Goal: Task Accomplishment & Management: Manage account settings

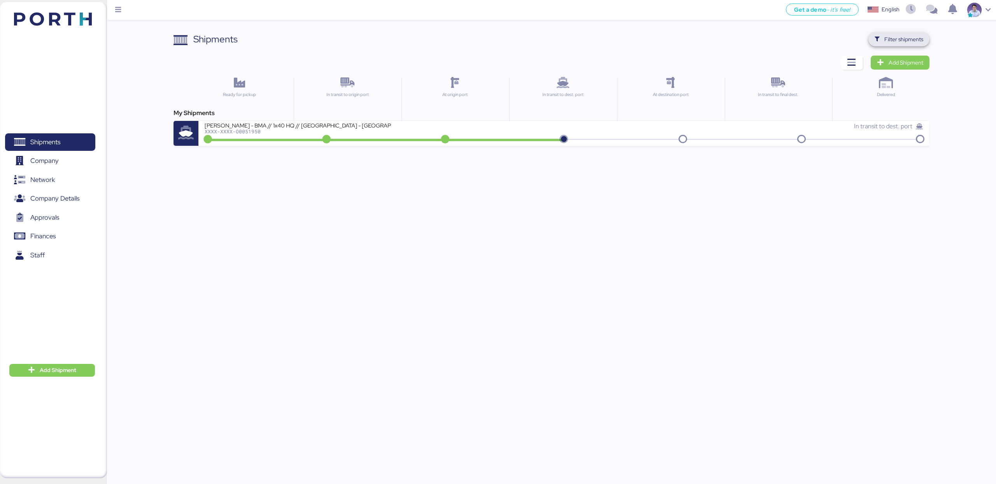
click at [886, 42] on span "Filter shipments" at bounding box center [903, 39] width 39 height 9
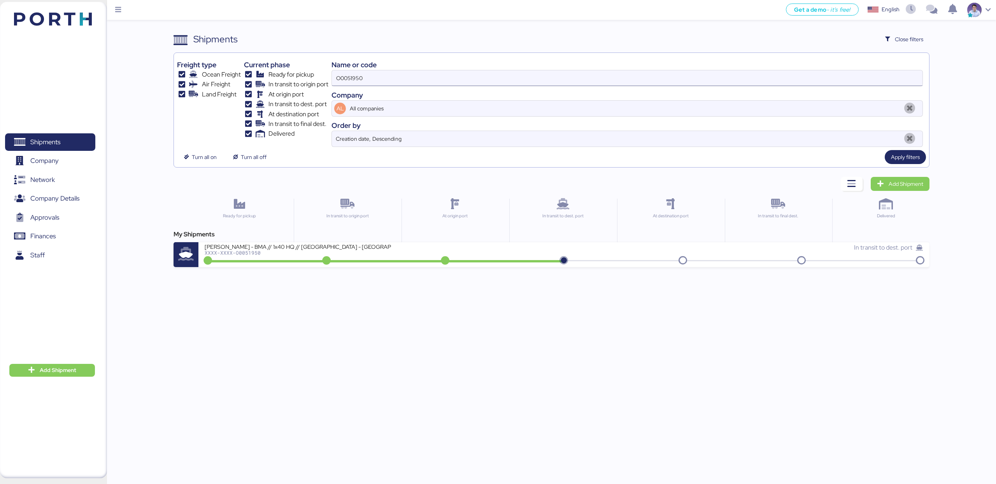
click at [736, 74] on input "O0051950" at bounding box center [627, 78] width 590 height 16
type input "51995"
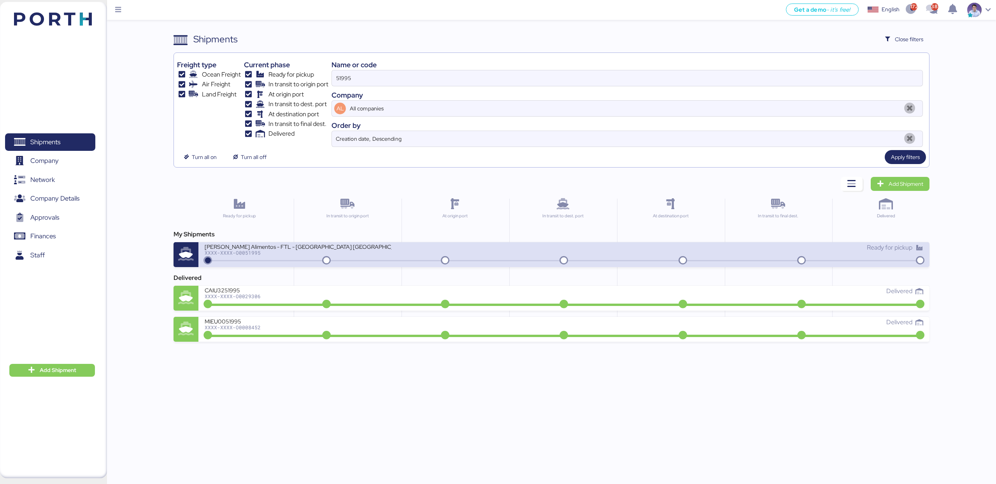
click at [438, 256] on div "[PERSON_NAME] Alimentos - FTL - [GEOGRAPHIC_DATA] [GEOGRAPHIC_DATA] - [GEOGRAPH…" at bounding box center [384, 251] width 359 height 17
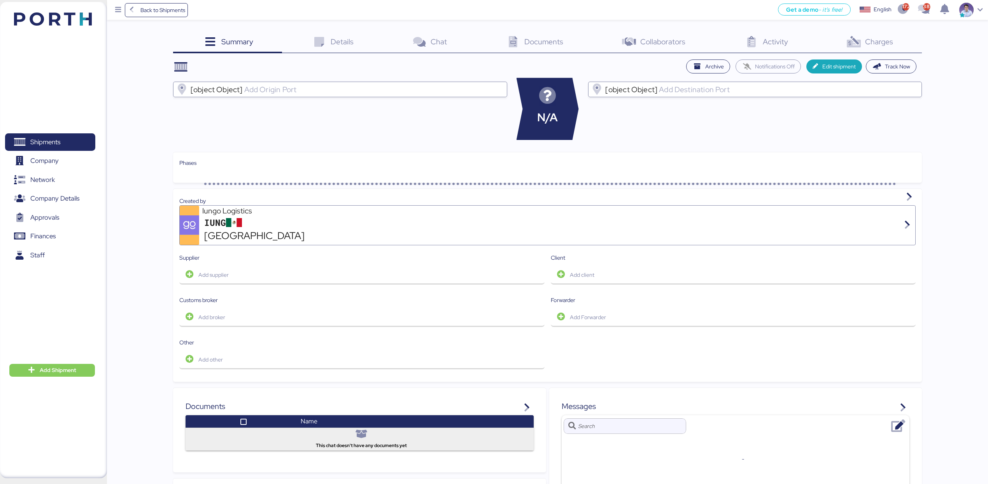
click at [870, 42] on span "Charges" at bounding box center [879, 42] width 28 height 10
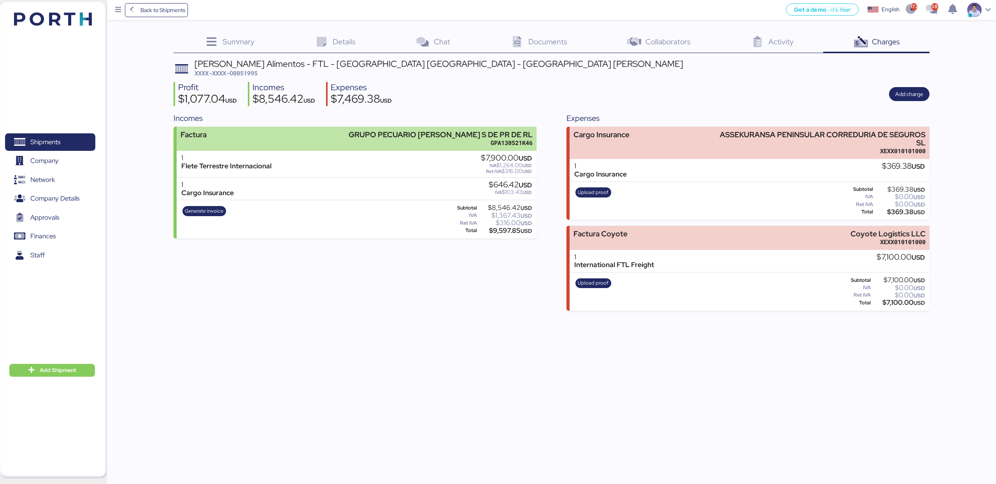
click at [519, 143] on div "GPA130521K46" at bounding box center [440, 143] width 184 height 8
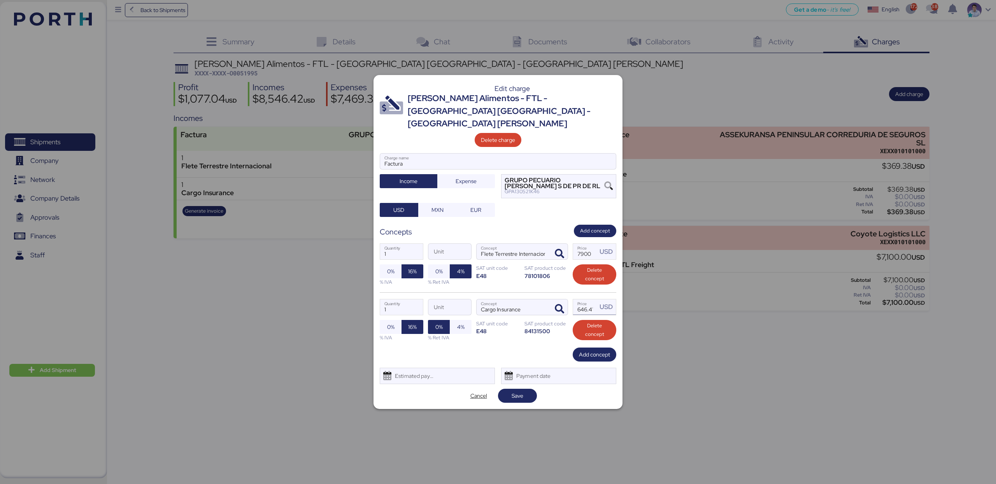
click at [579, 299] on input "646.415" at bounding box center [585, 307] width 24 height 16
click at [584, 305] on input "646.415" at bounding box center [585, 307] width 24 height 16
type input "646"
click at [474, 382] on div "Edit charge [PERSON_NAME] Alimentos - FTL - [GEOGRAPHIC_DATA] [GEOGRAPHIC_DATA]…" at bounding box center [497, 242] width 249 height 334
click at [474, 393] on span "Cancel" at bounding box center [478, 395] width 17 height 9
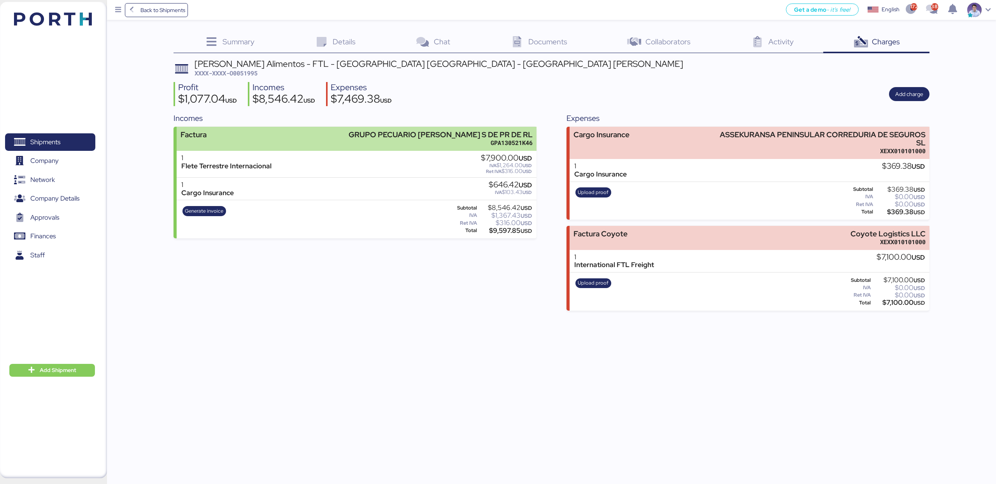
click at [504, 136] on div "GRUPO PECUARIO [PERSON_NAME] S DE PR DE RL" at bounding box center [440, 135] width 184 height 8
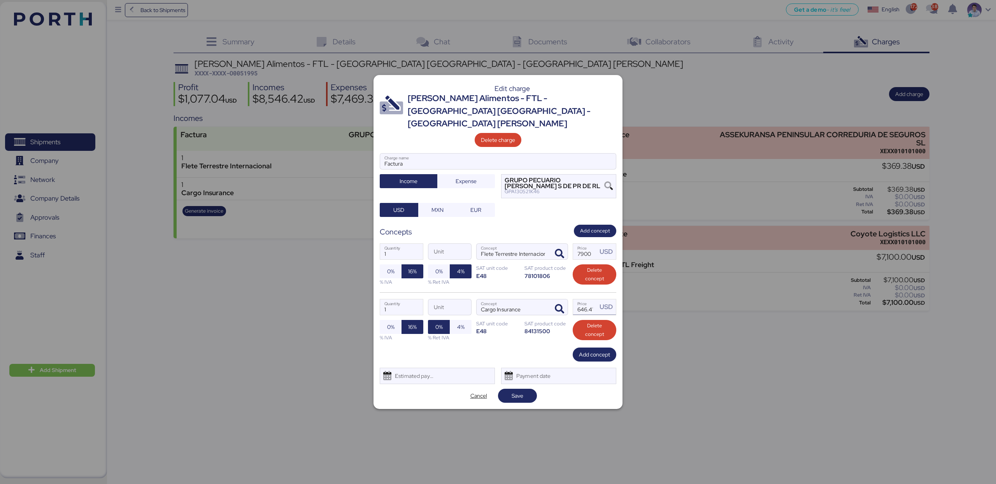
click at [588, 305] on input "646.415" at bounding box center [585, 307] width 24 height 16
type input "646.42"
click at [492, 348] on div "Add concept" at bounding box center [498, 355] width 236 height 14
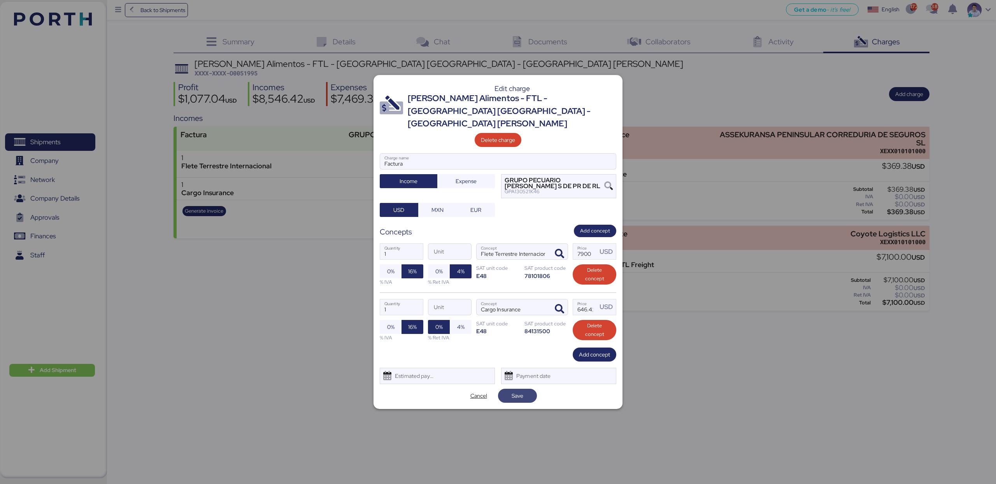
click at [513, 394] on span "Save" at bounding box center [517, 395] width 12 height 9
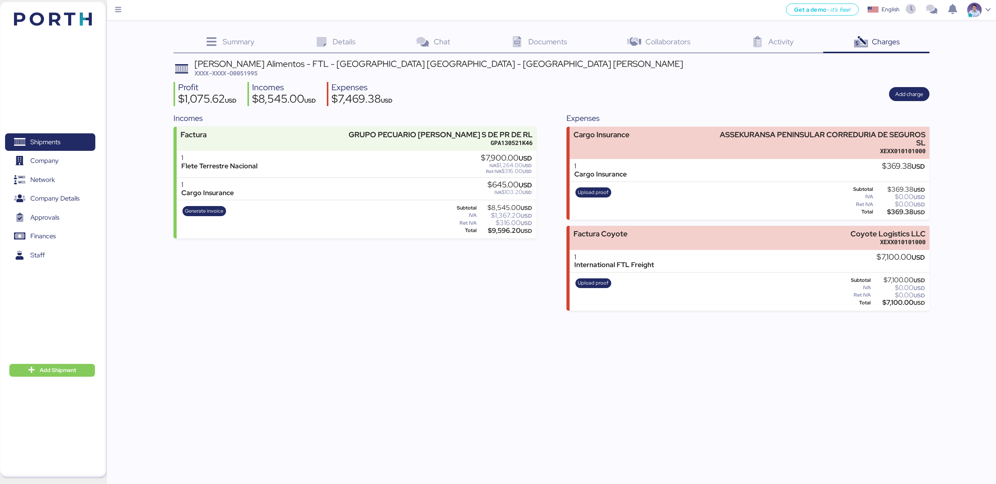
click at [389, 284] on div "Incomes Factura GRUPO PECUARIO ARCE S DE PR DE RL GPA130521K46 1 Flete Terrestr…" at bounding box center [354, 211] width 362 height 198
click at [917, 95] on span "Add charge" at bounding box center [909, 93] width 28 height 9
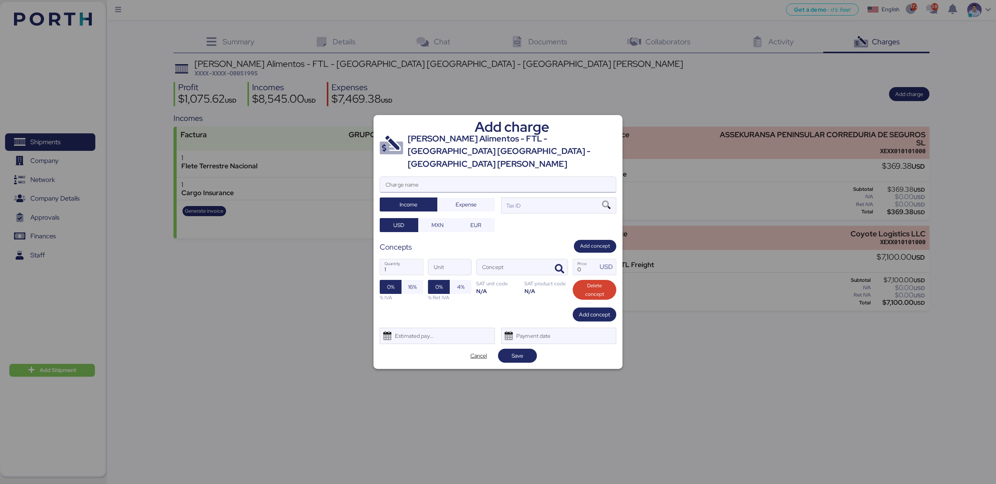
click at [504, 177] on input "Charge name" at bounding box center [498, 185] width 236 height 16
click at [470, 351] on span "Cancel" at bounding box center [478, 355] width 17 height 9
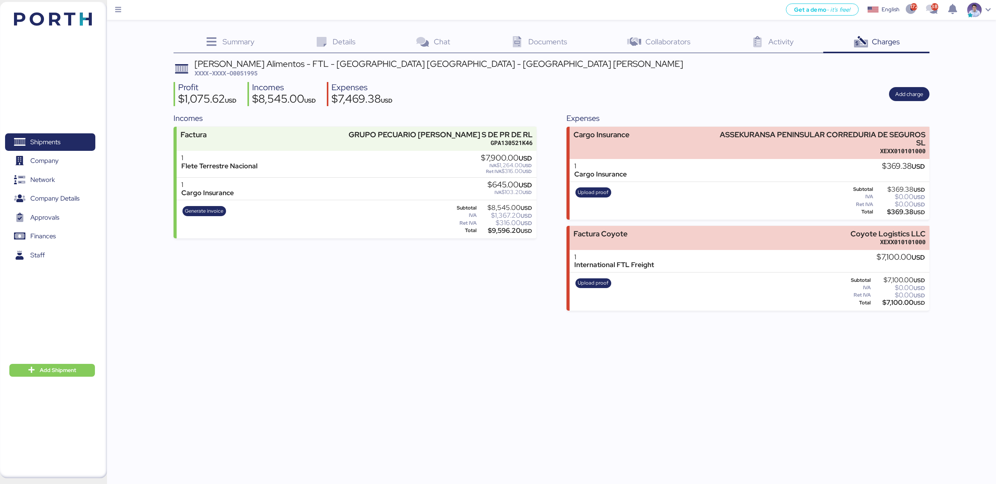
click at [700, 77] on header "[PERSON_NAME] Alimentos - FTL - [GEOGRAPHIC_DATA] [GEOGRAPHIC_DATA] - [GEOGRAPH…" at bounding box center [550, 69] width 755 height 18
click at [527, 47] on div "Documents 0" at bounding box center [537, 42] width 117 height 21
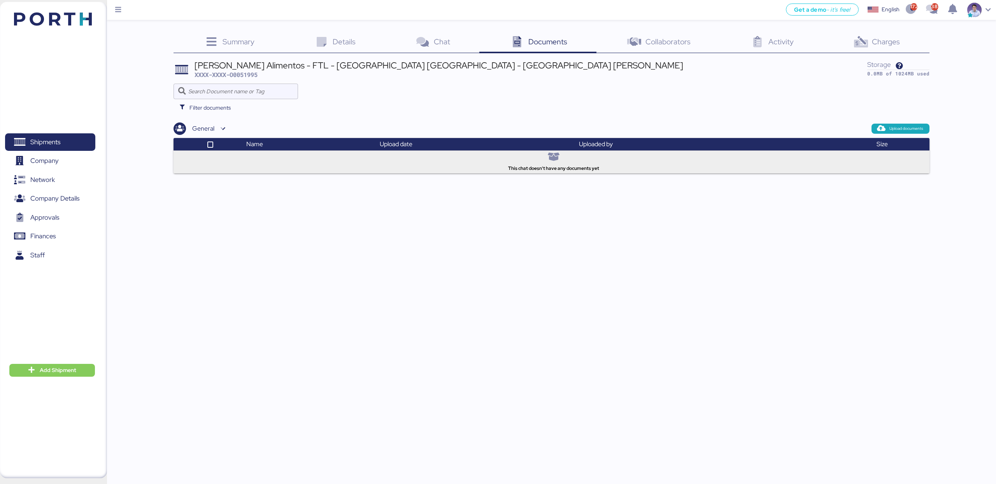
click at [914, 44] on div "Charges 0" at bounding box center [876, 42] width 106 height 21
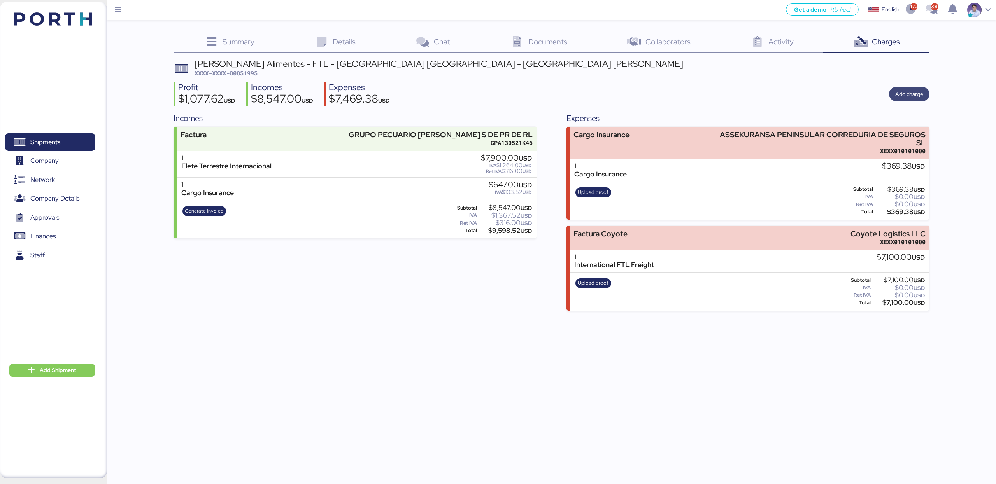
click at [911, 91] on span "Add charge" at bounding box center [909, 93] width 28 height 9
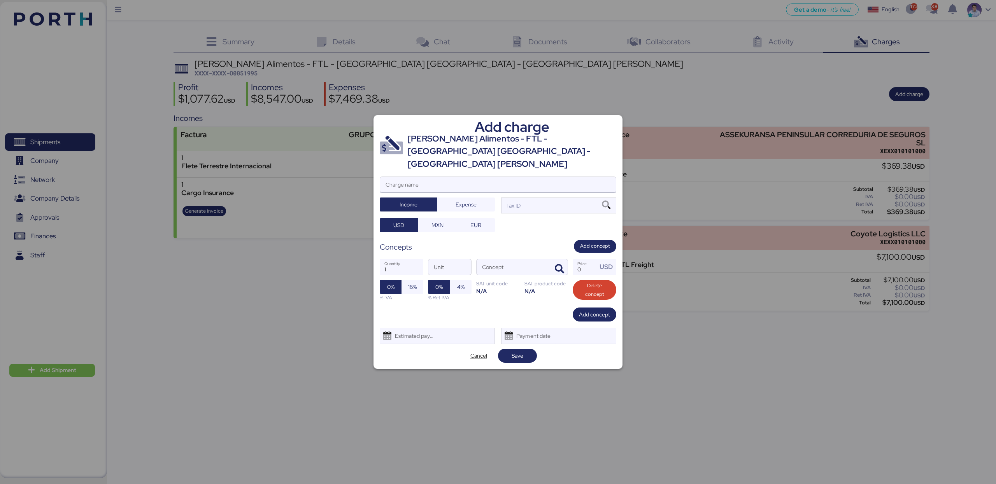
click at [451, 180] on input "Charge name" at bounding box center [498, 185] width 236 height 16
type input "Factura"
click at [517, 193] on div at bounding box center [498, 197] width 236 height 8
click at [517, 191] on input "Factura" at bounding box center [498, 185] width 236 height 16
click at [518, 193] on div at bounding box center [498, 197] width 236 height 8
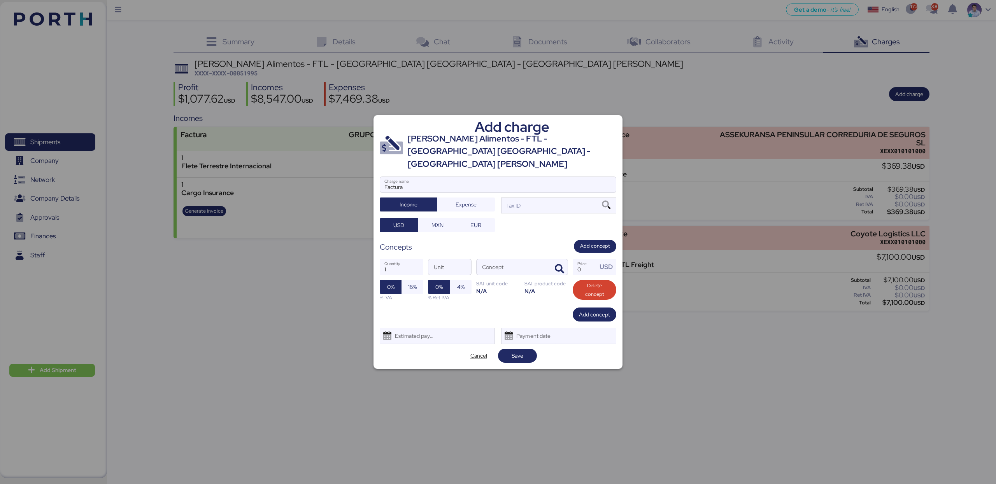
click at [518, 193] on input "Factura" at bounding box center [498, 185] width 236 height 16
click at [520, 201] on div "Tax ID" at bounding box center [512, 205] width 16 height 9
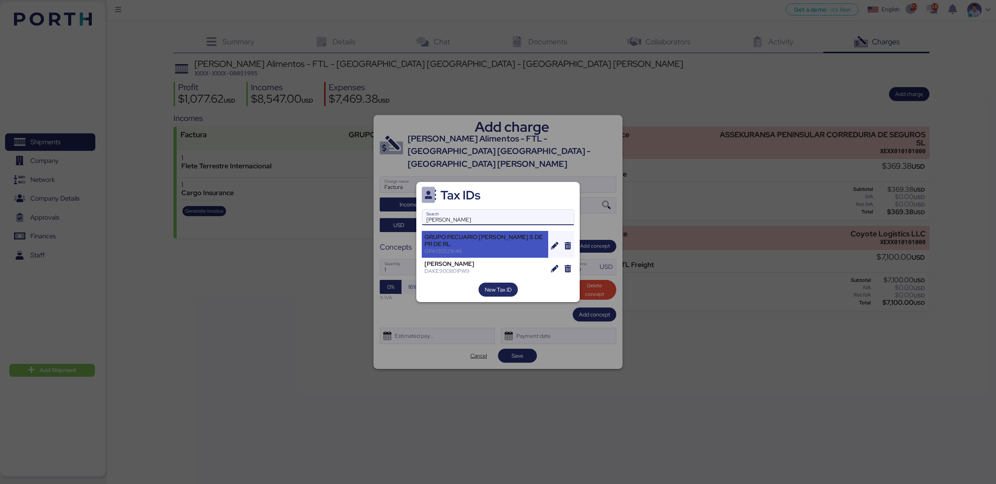
type input "arce"
click at [504, 248] on div "GPA130521K46" at bounding box center [484, 251] width 121 height 7
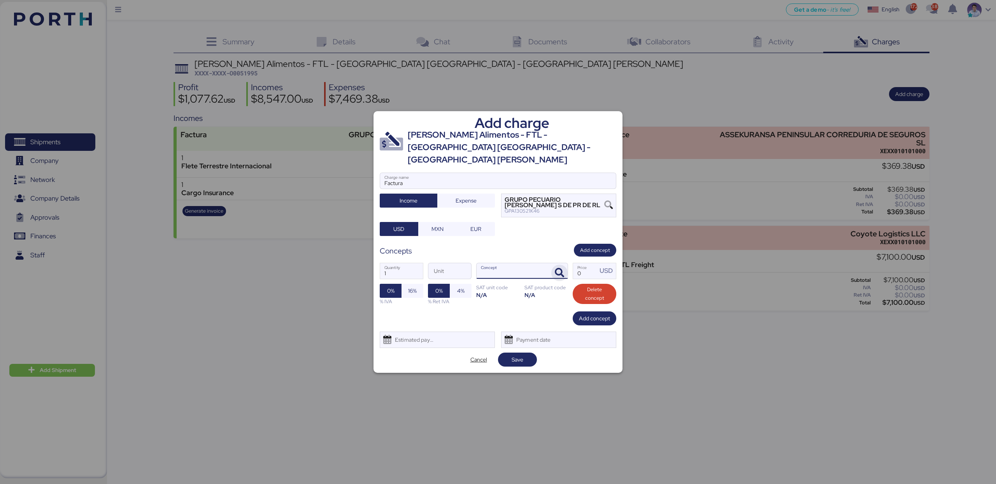
click at [559, 268] on icon "button" at bounding box center [559, 272] width 9 height 9
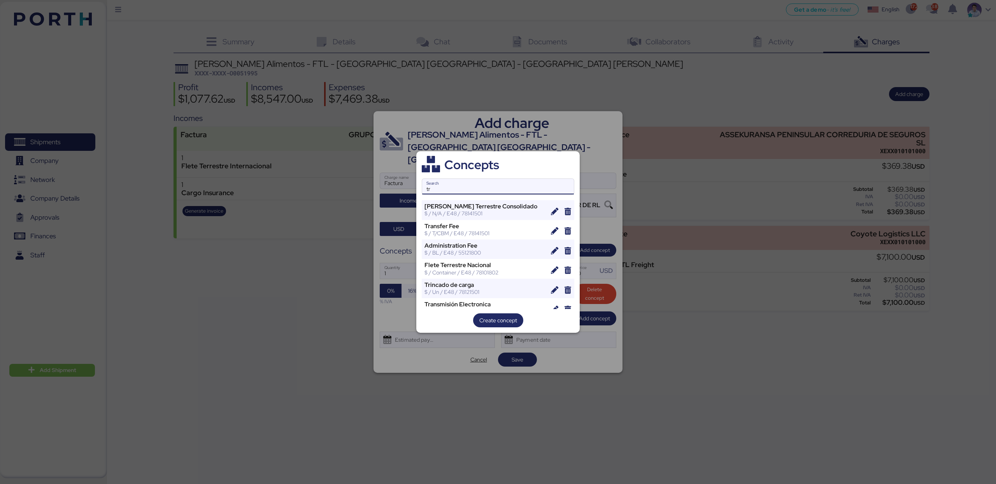
type input "t"
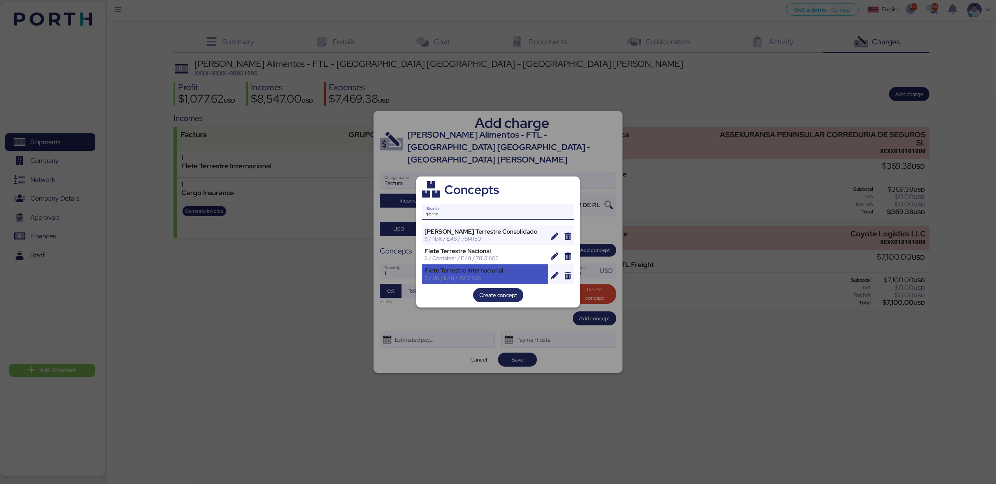
type input "terre"
click at [515, 280] on div "$ / Un / E48 / 78101806" at bounding box center [484, 278] width 121 height 7
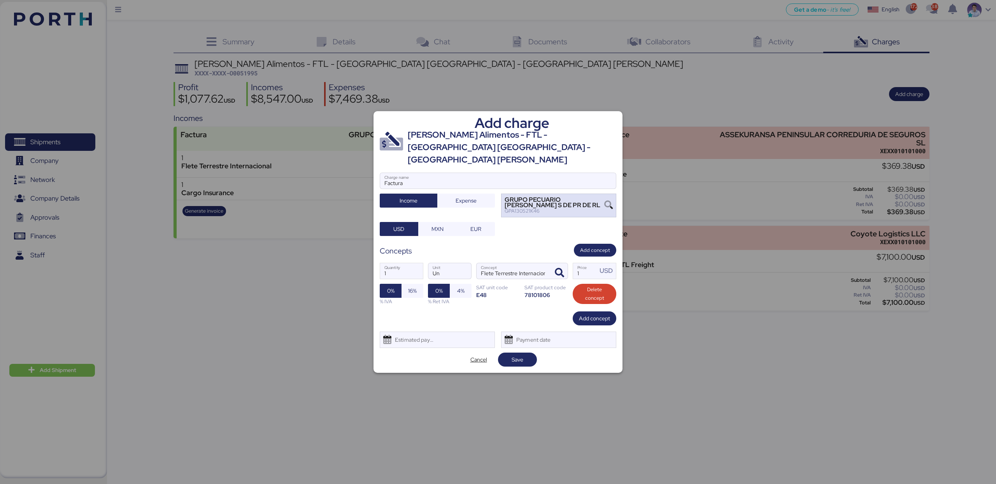
click at [541, 208] on div "GPA130521K46" at bounding box center [554, 210] width 100 height 5
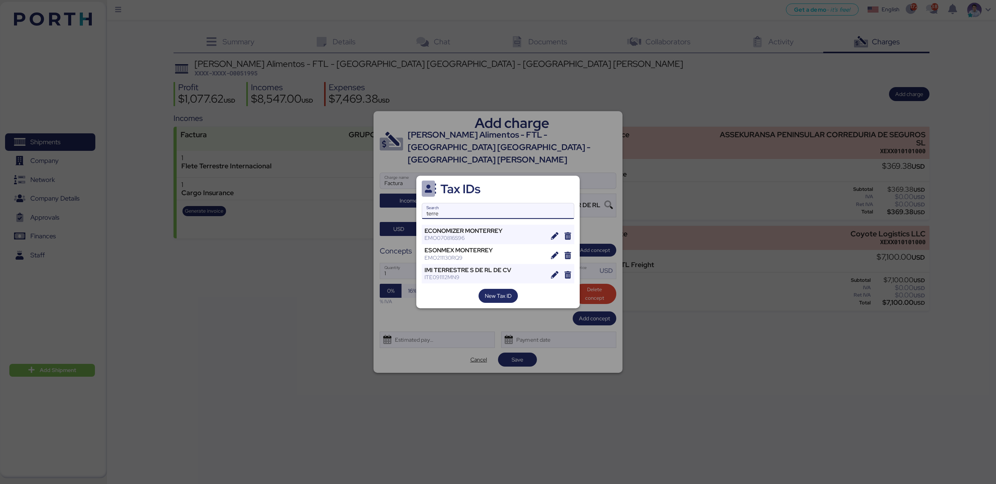
type input "terre"
click at [560, 160] on div at bounding box center [498, 242] width 996 height 484
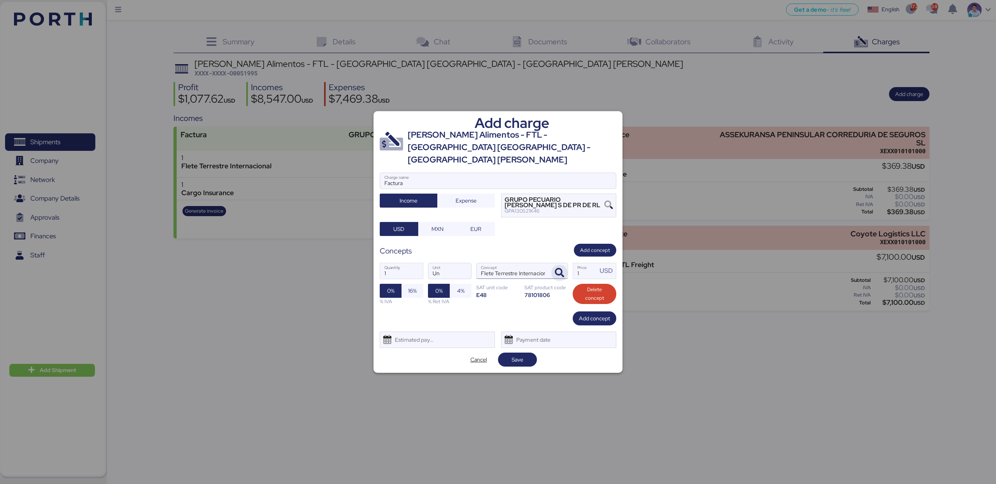
click at [557, 268] on icon "button" at bounding box center [559, 272] width 9 height 9
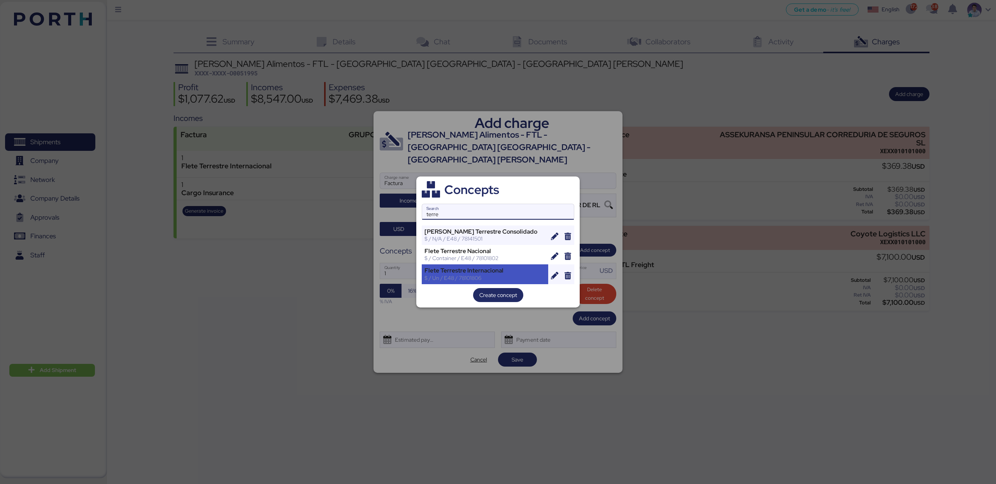
type input "terre"
click at [526, 278] on div "$ / Un / E48 / 78101806" at bounding box center [484, 278] width 121 height 7
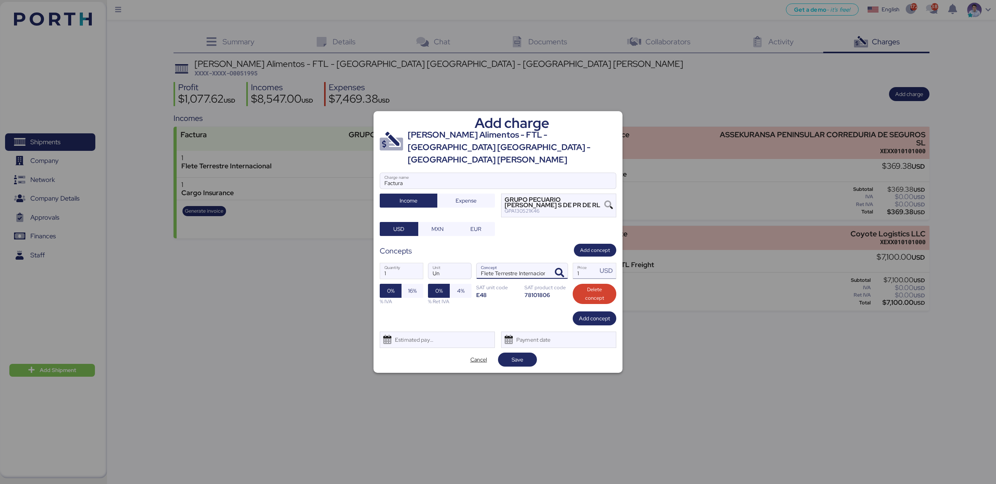
click at [585, 268] on input "1" at bounding box center [585, 271] width 24 height 16
type input "7900"
click at [503, 244] on div "Concepts Add concept" at bounding box center [498, 250] width 236 height 13
click at [599, 315] on span "Add concept" at bounding box center [594, 318] width 31 height 9
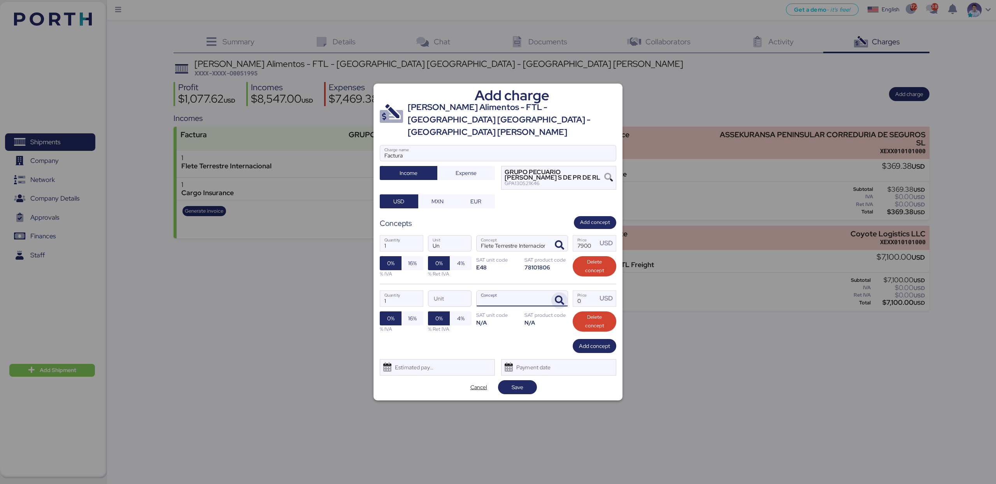
click at [561, 296] on icon "button" at bounding box center [559, 300] width 9 height 9
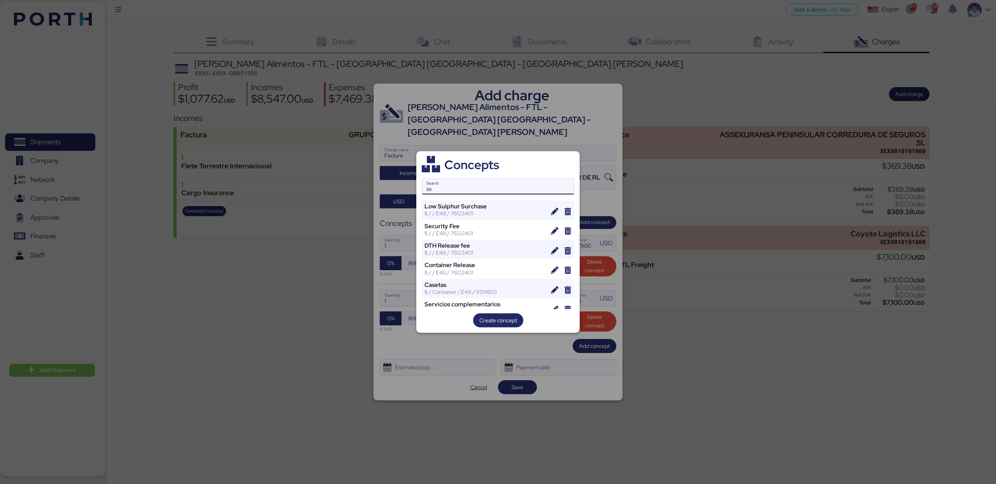
type input "s"
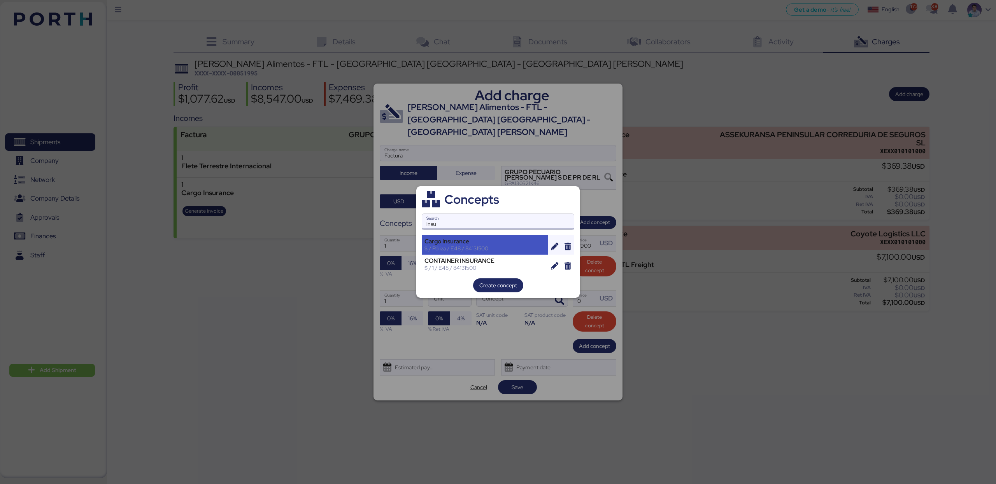
type input "insu"
click at [507, 246] on div "$ / Póliza / E48 / 84131500" at bounding box center [484, 248] width 121 height 7
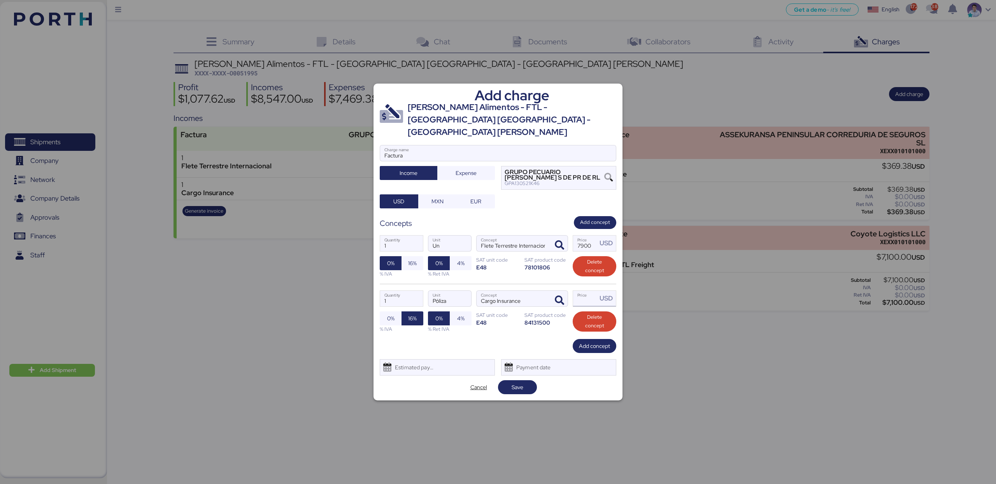
click at [590, 296] on input "Price USD" at bounding box center [585, 299] width 24 height 16
type input "1"
click at [513, 383] on span "Save" at bounding box center [517, 387] width 12 height 9
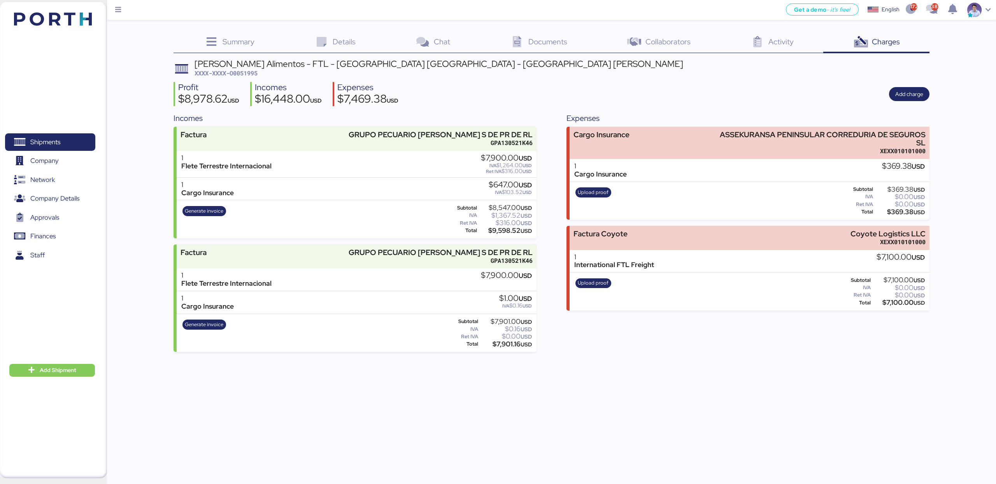
click at [501, 183] on div "$647.00 USD" at bounding box center [510, 185] width 43 height 9
copy div "647.00"
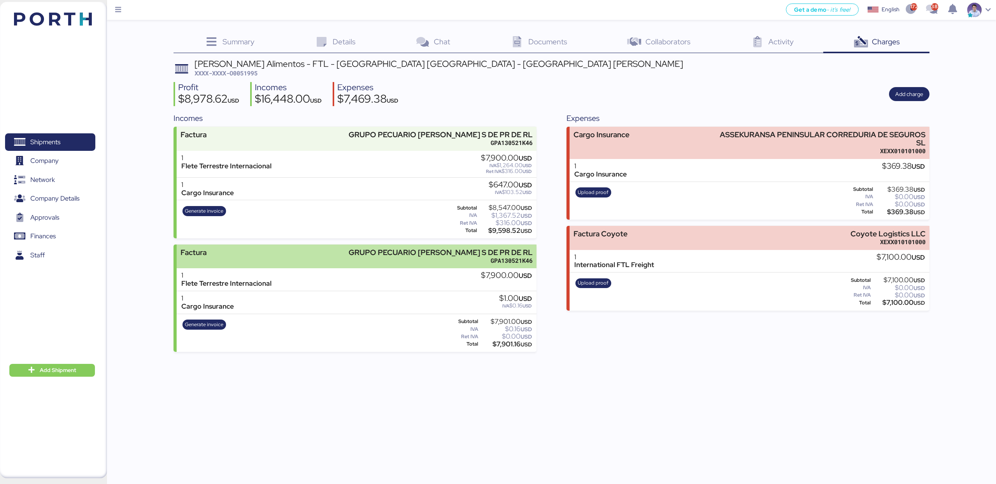
click at [491, 257] on div "GPA130521K46" at bounding box center [440, 261] width 184 height 8
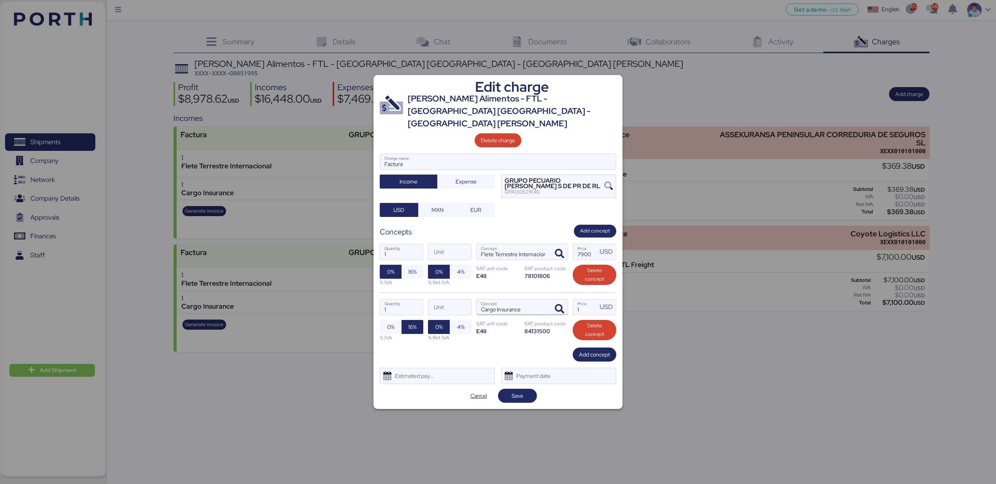
drag, startPoint x: 587, startPoint y: 305, endPoint x: 538, endPoint y: 294, distance: 50.1
click at [538, 294] on div "1 Quantity Unit Cargo Insurance Concept 1 Price USD 0% 16% % IVA 0% 4% % Ret IV…" at bounding box center [498, 319] width 236 height 55
paste input "647.00"
type input "647"
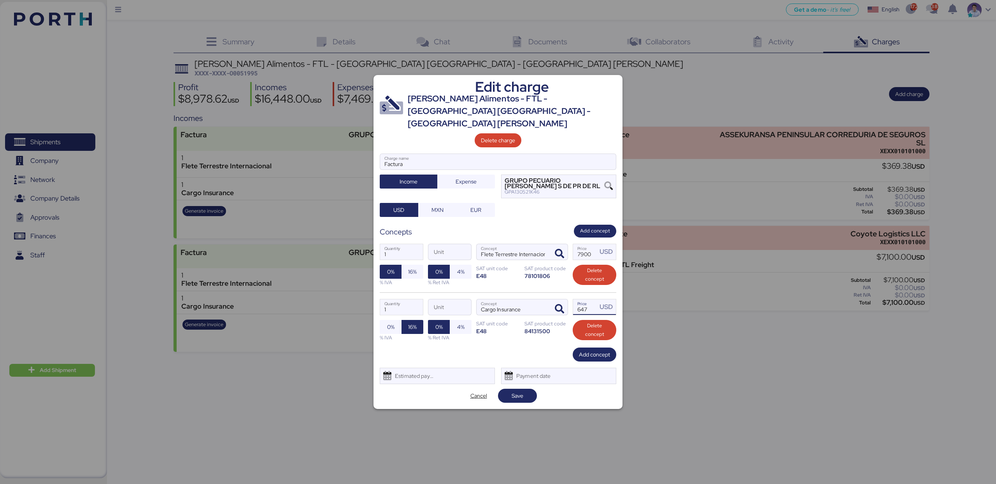
scroll to position [0, 0]
click at [553, 328] on div "84131500" at bounding box center [546, 330] width 44 height 7
click at [518, 391] on span "Save" at bounding box center [517, 395] width 12 height 9
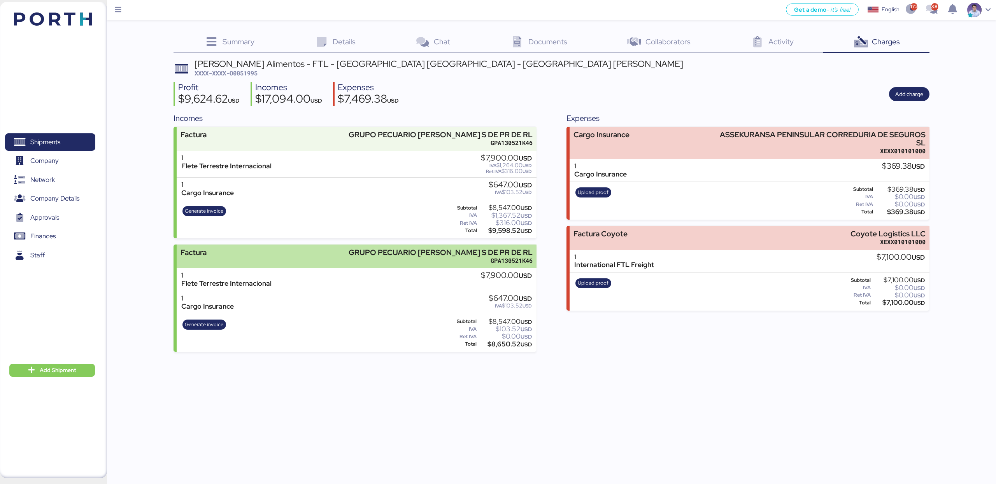
click at [424, 249] on div "GRUPO PECUARIO [PERSON_NAME] S DE PR DE RL" at bounding box center [440, 253] width 184 height 8
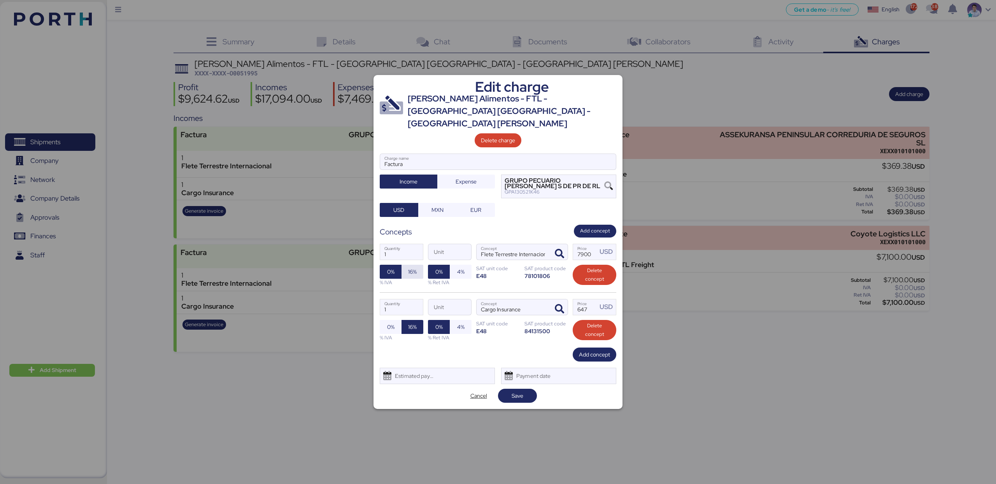
click at [410, 267] on span "16%" at bounding box center [412, 271] width 9 height 9
click at [527, 395] on span "Save" at bounding box center [517, 396] width 26 height 11
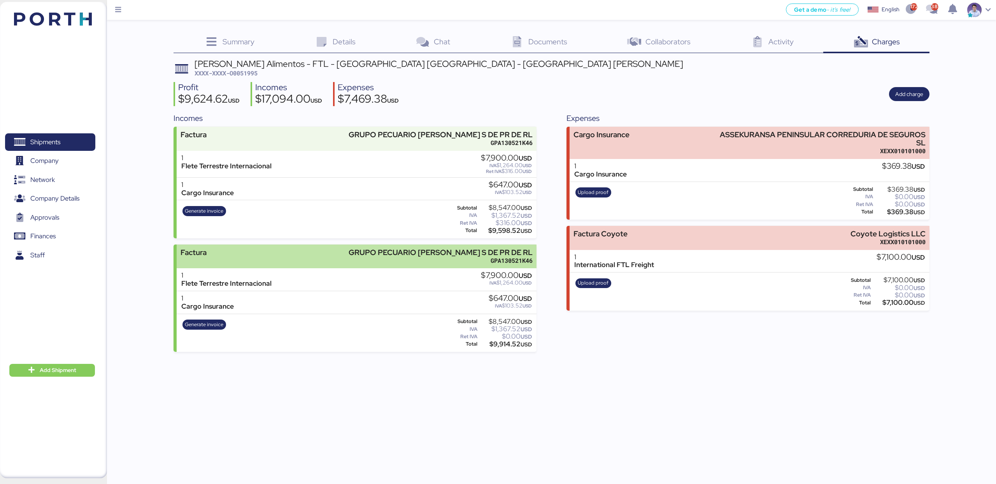
click at [416, 252] on div "GRUPO PECUARIO [PERSON_NAME] S DE PR DE RL" at bounding box center [440, 253] width 184 height 8
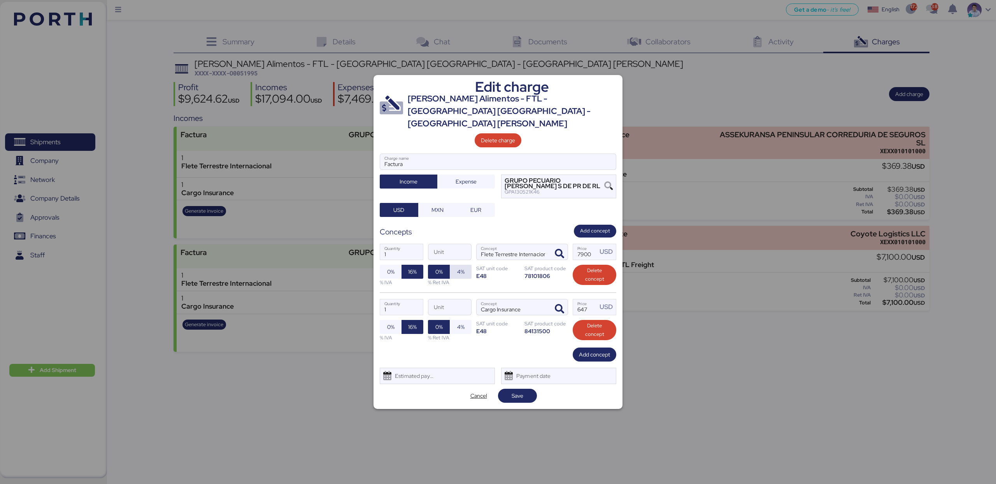
click at [450, 267] on span "4%" at bounding box center [461, 272] width 22 height 14
click at [524, 398] on div "Edit charge Arce Alimentos - FTL - NC USA - LAGOS DE MORENO Delete charge Factu…" at bounding box center [497, 242] width 249 height 334
click at [524, 394] on span "Save" at bounding box center [517, 396] width 26 height 11
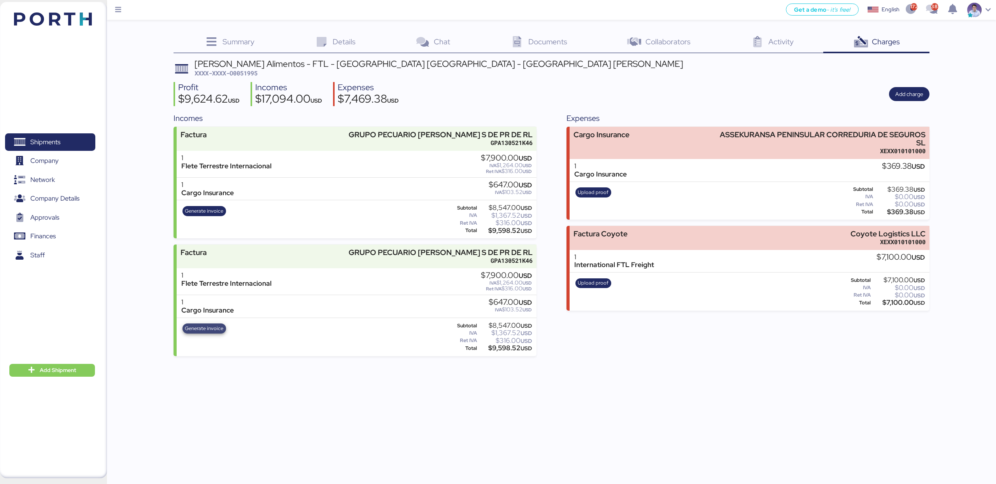
click at [209, 330] on span "Generate invoice" at bounding box center [204, 328] width 39 height 9
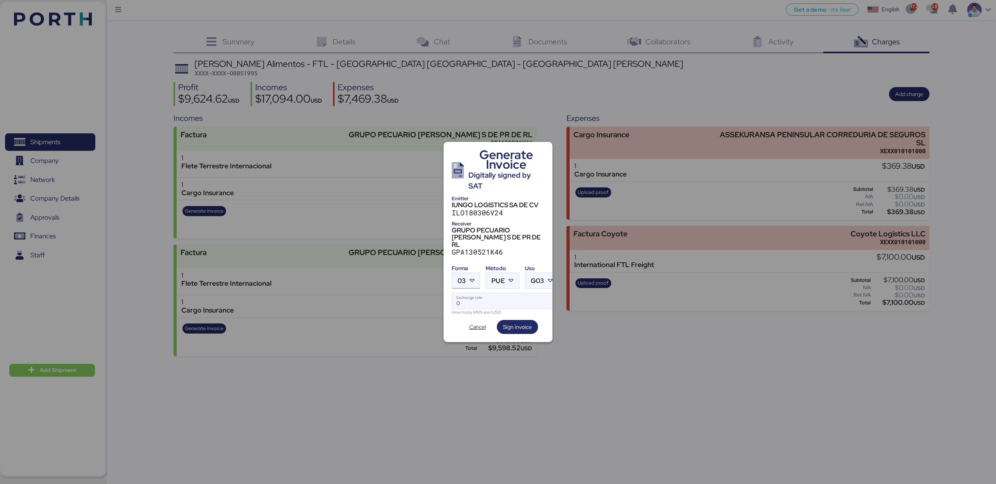
click at [476, 274] on div at bounding box center [473, 281] width 14 height 16
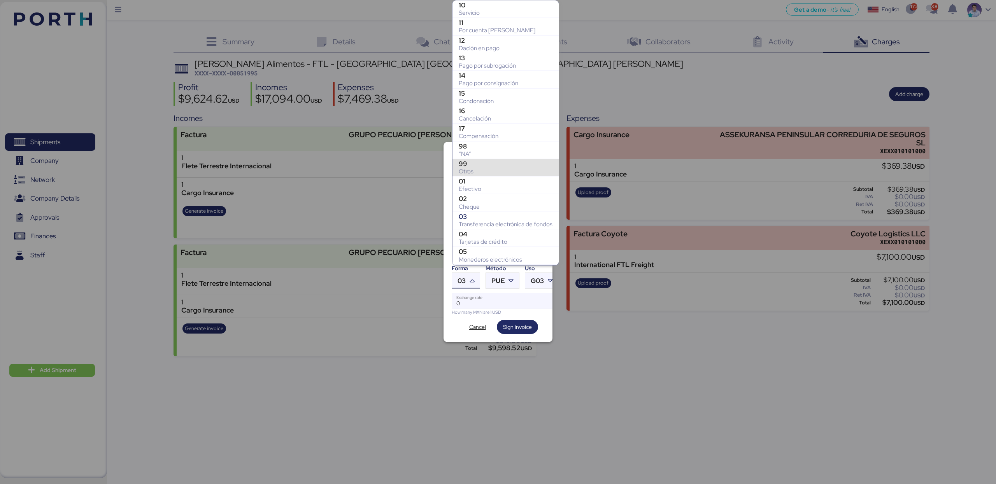
click at [491, 172] on div "Otros" at bounding box center [506, 172] width 94 height 8
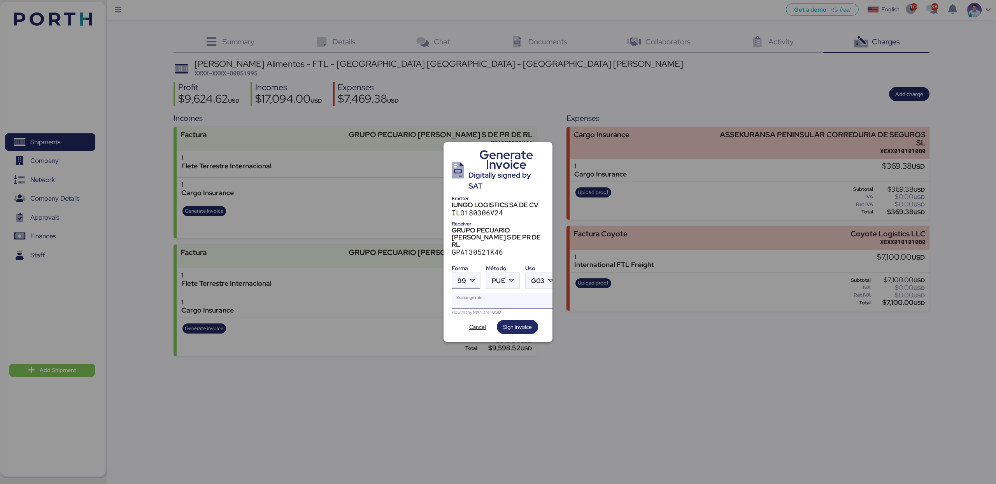
click at [502, 294] on input "Exchange rate" at bounding box center [505, 301] width 106 height 16
type input "18"
type input "18.7"
click at [518, 322] on span "Sign invoice" at bounding box center [517, 326] width 29 height 9
click at [482, 322] on span "Cancel" at bounding box center [477, 326] width 17 height 9
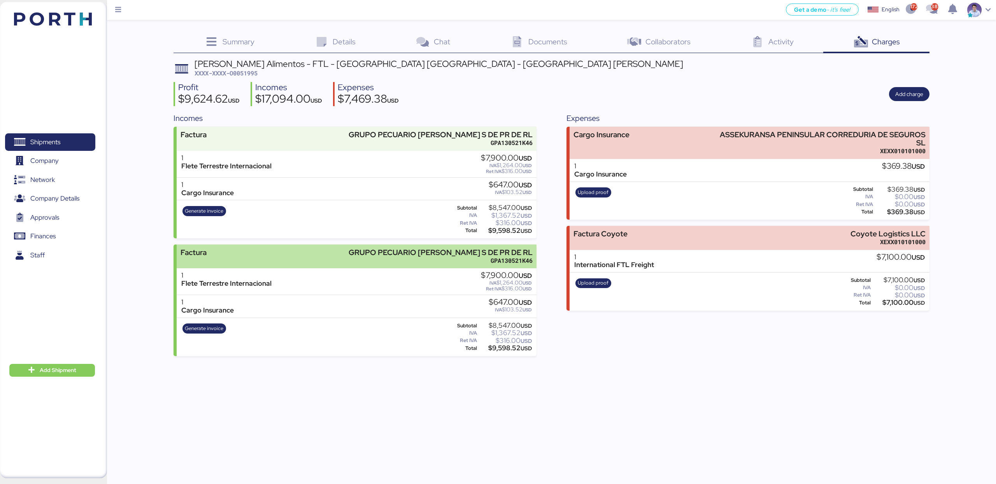
click at [493, 252] on div "GRUPO PECUARIO [PERSON_NAME] S DE PR DE RL" at bounding box center [440, 253] width 184 height 8
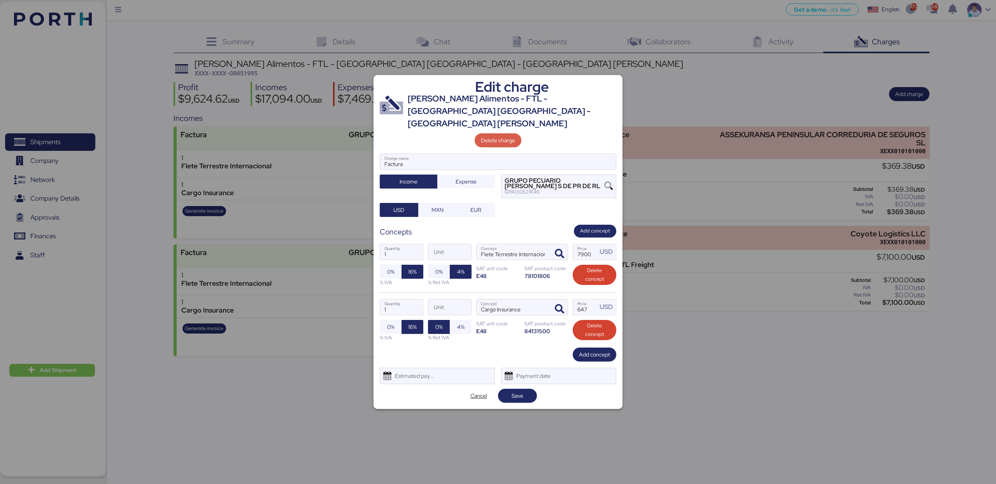
click at [513, 138] on span "Delete charge" at bounding box center [498, 140] width 34 height 11
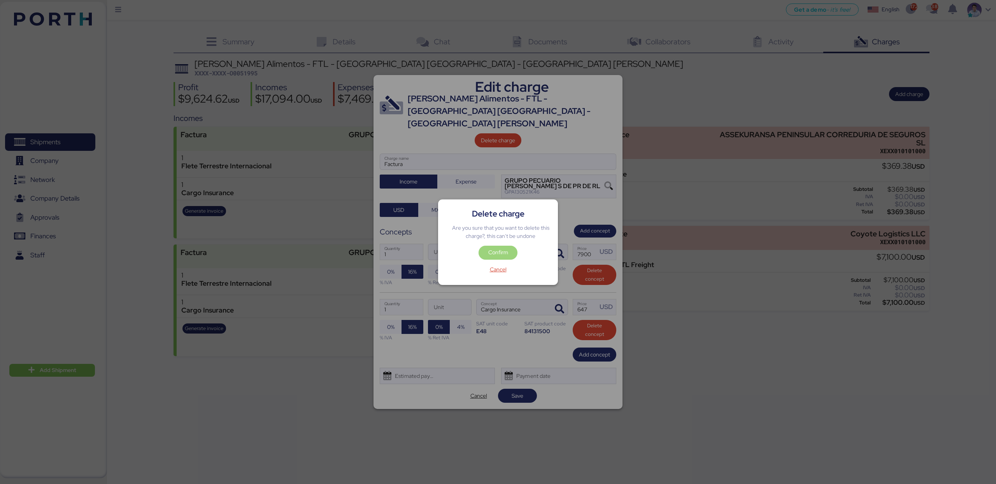
click at [505, 255] on span "Confirm" at bounding box center [498, 252] width 20 height 9
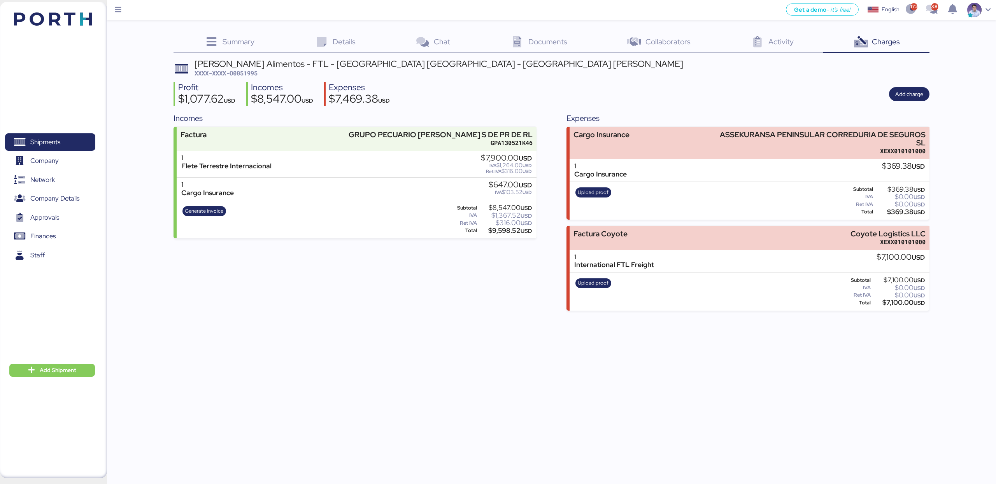
click at [614, 82] on div "Profit $1,077.62 USD Incomes $8,547.00 USD Expenses $7,469.38 USD Add charge" at bounding box center [550, 94] width 755 height 25
click at [77, 142] on span "Shipments" at bounding box center [50, 142] width 84 height 11
